Goal: Task Accomplishment & Management: Use online tool/utility

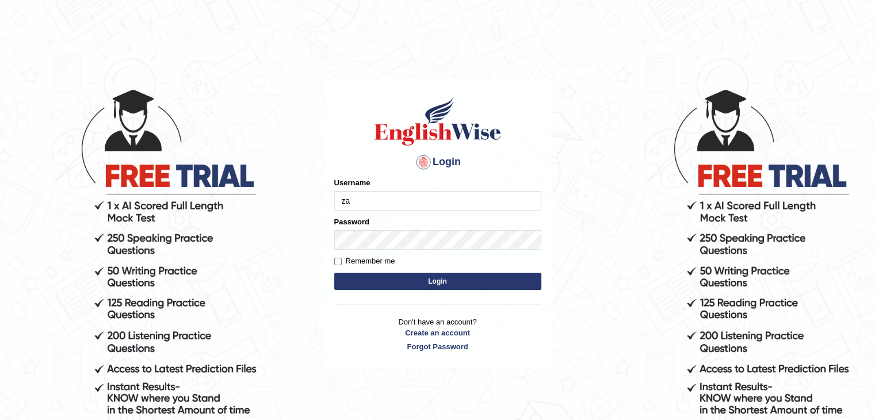
type input "zaryab_chandio"
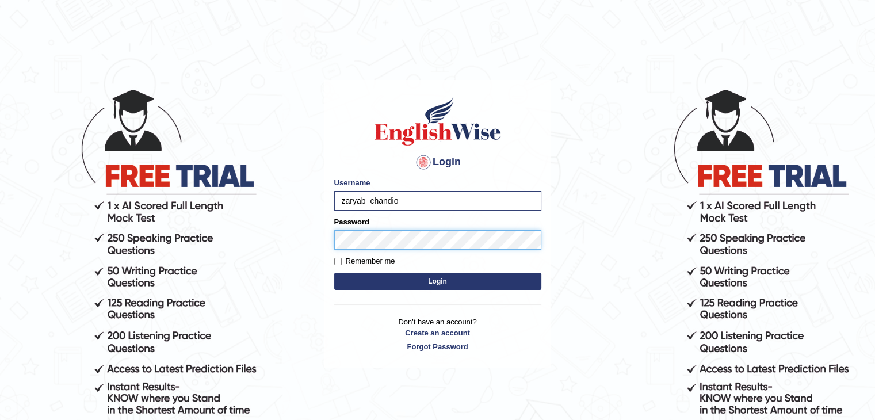
click at [334, 273] on button "Login" at bounding box center [437, 281] width 207 height 17
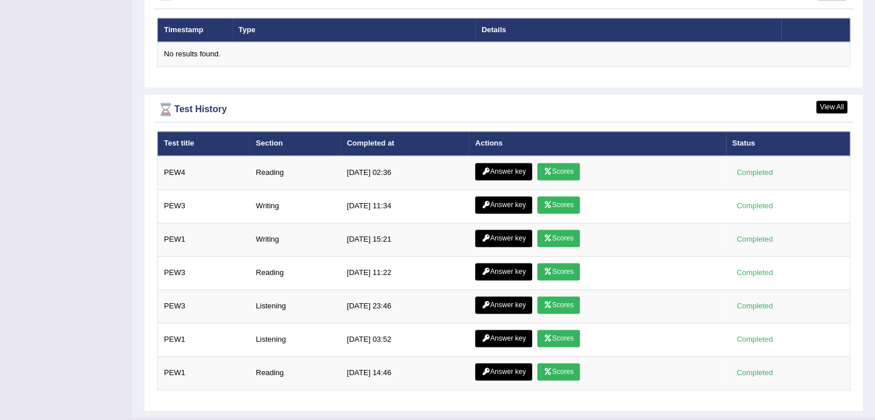
scroll to position [1520, 0]
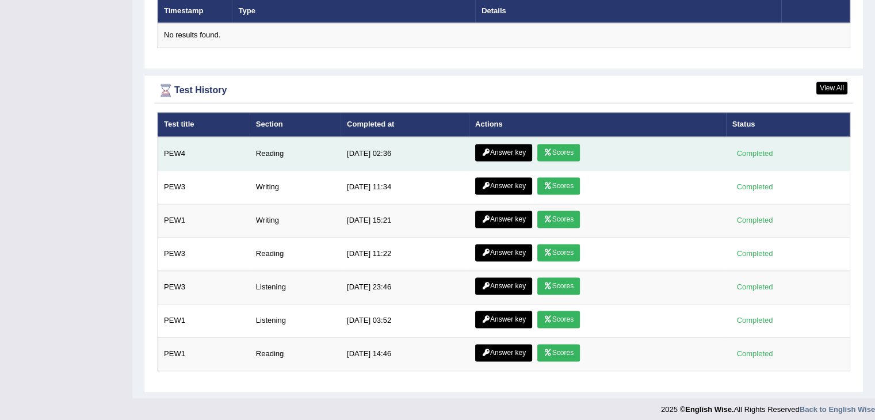
click at [556, 144] on link "Scores" at bounding box center [558, 152] width 43 height 17
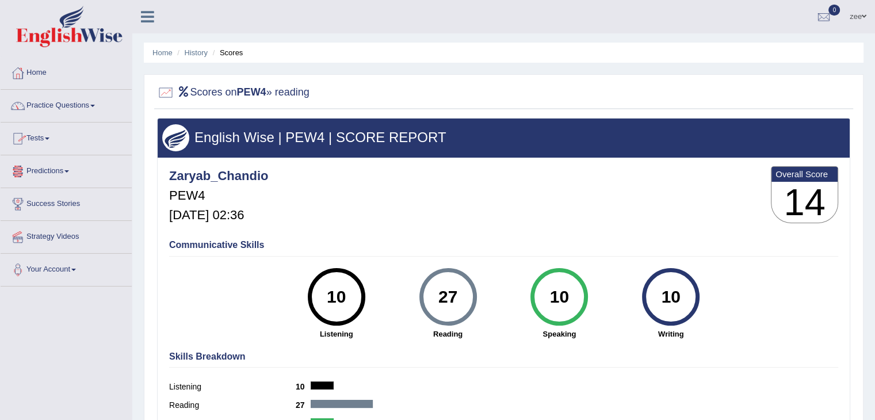
click at [44, 130] on link "Tests" at bounding box center [66, 137] width 131 height 29
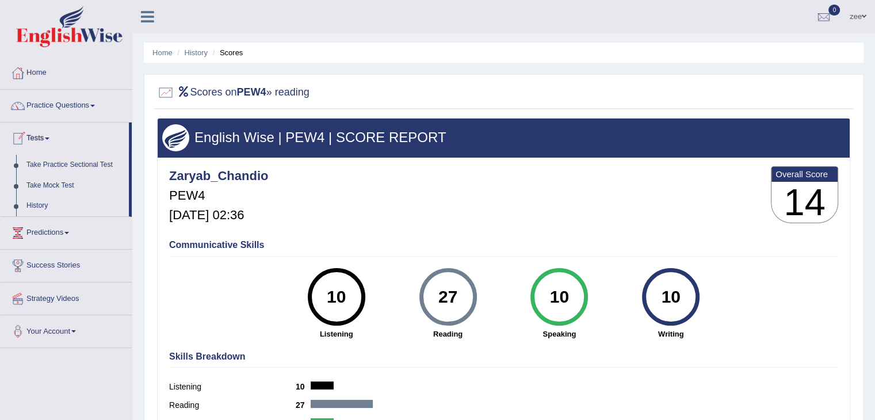
click at [77, 165] on link "Take Practice Sectional Test" at bounding box center [75, 165] width 108 height 21
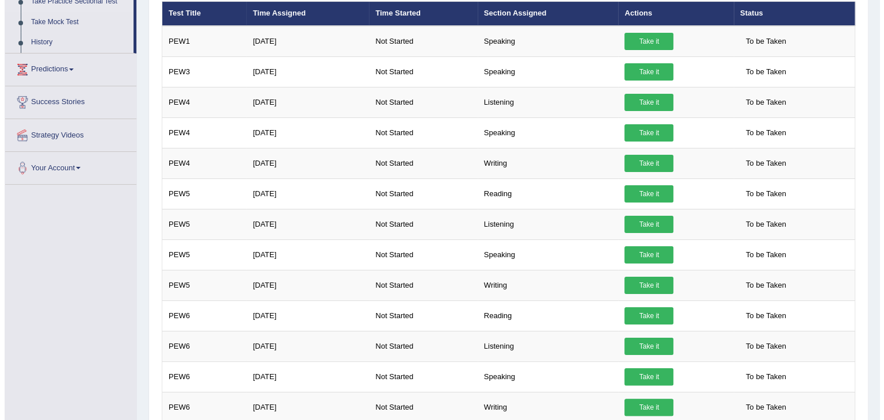
scroll to position [165, 0]
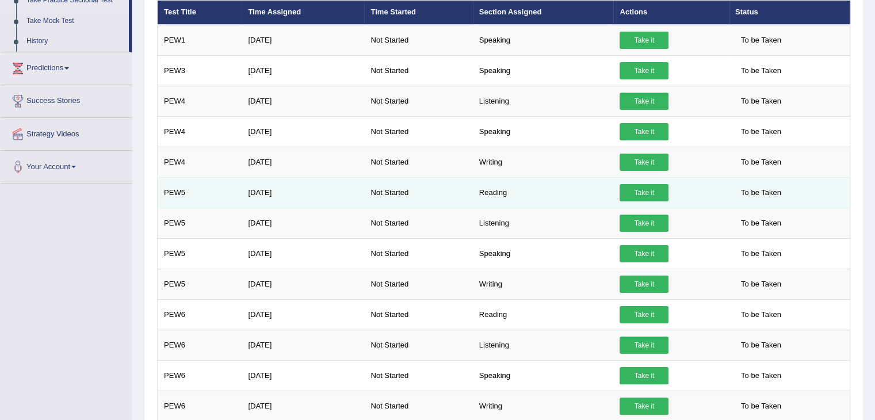
click at [628, 193] on link "Take it" at bounding box center [644, 192] width 49 height 17
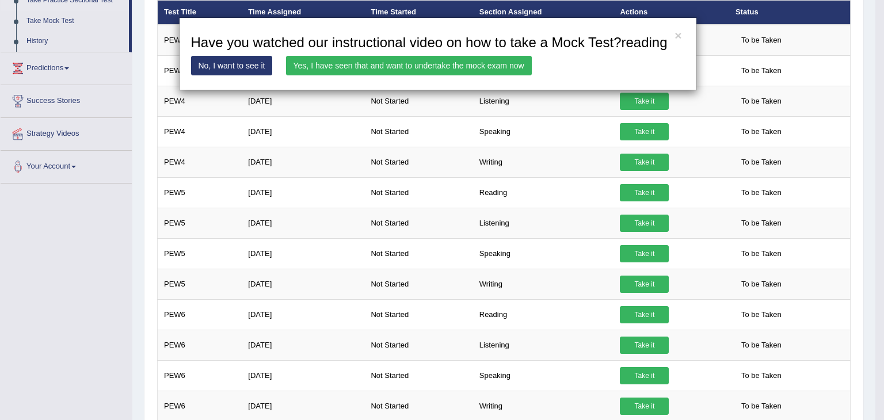
click at [346, 67] on link "Yes, I have seen that and want to undertake the mock exam now" at bounding box center [409, 66] width 246 height 20
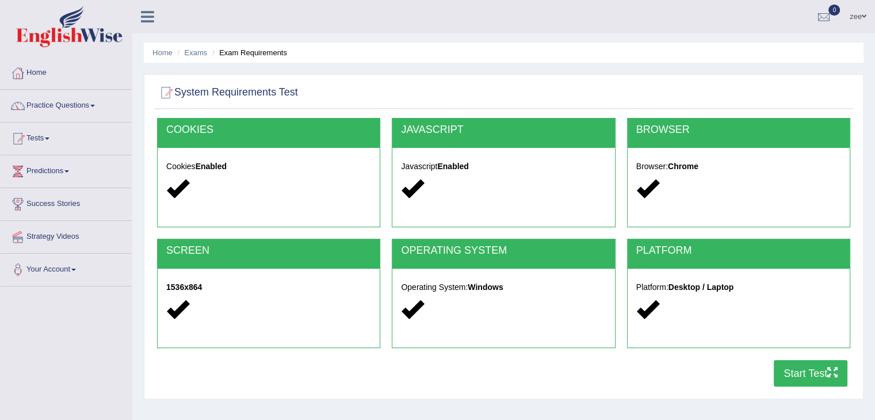
click at [801, 389] on div "COOKIES Cookies Enabled JAVASCRIPT Javascript Enabled BROWSER Browser: Chrome S…" at bounding box center [503, 255] width 699 height 275
click at [787, 372] on button "Start Test" at bounding box center [811, 373] width 74 height 26
click at [39, 70] on link "Home" at bounding box center [66, 71] width 131 height 29
